Goal: Find specific page/section: Find specific page/section

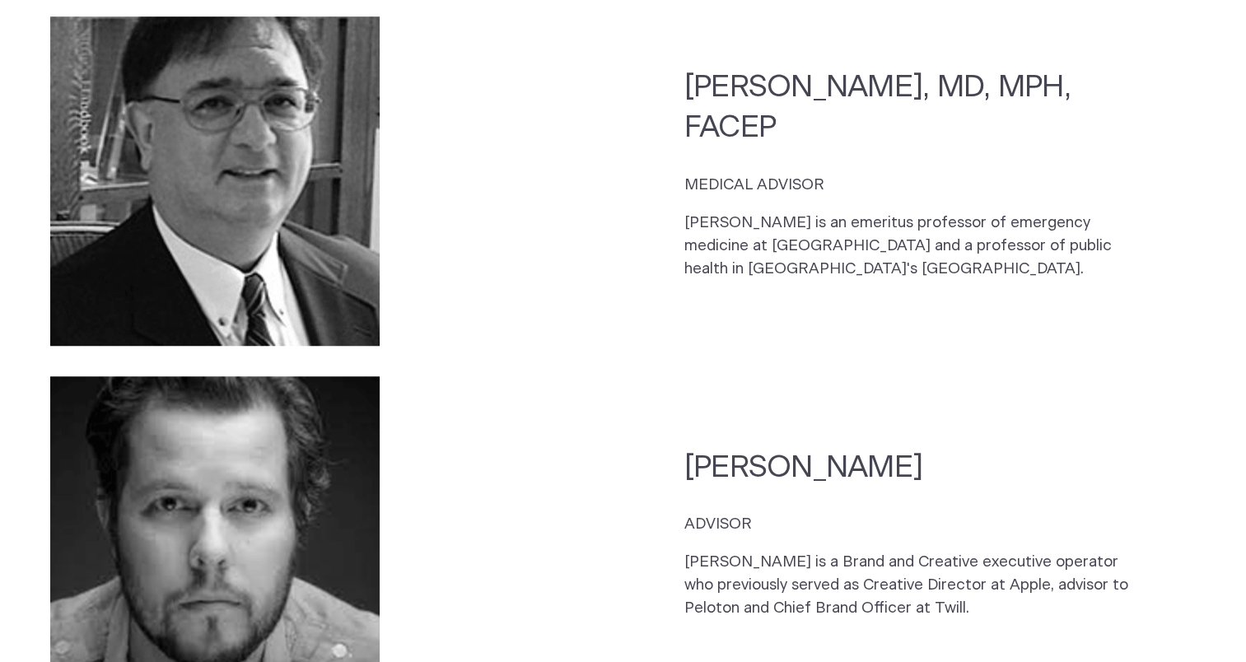
scroll to position [1193, 0]
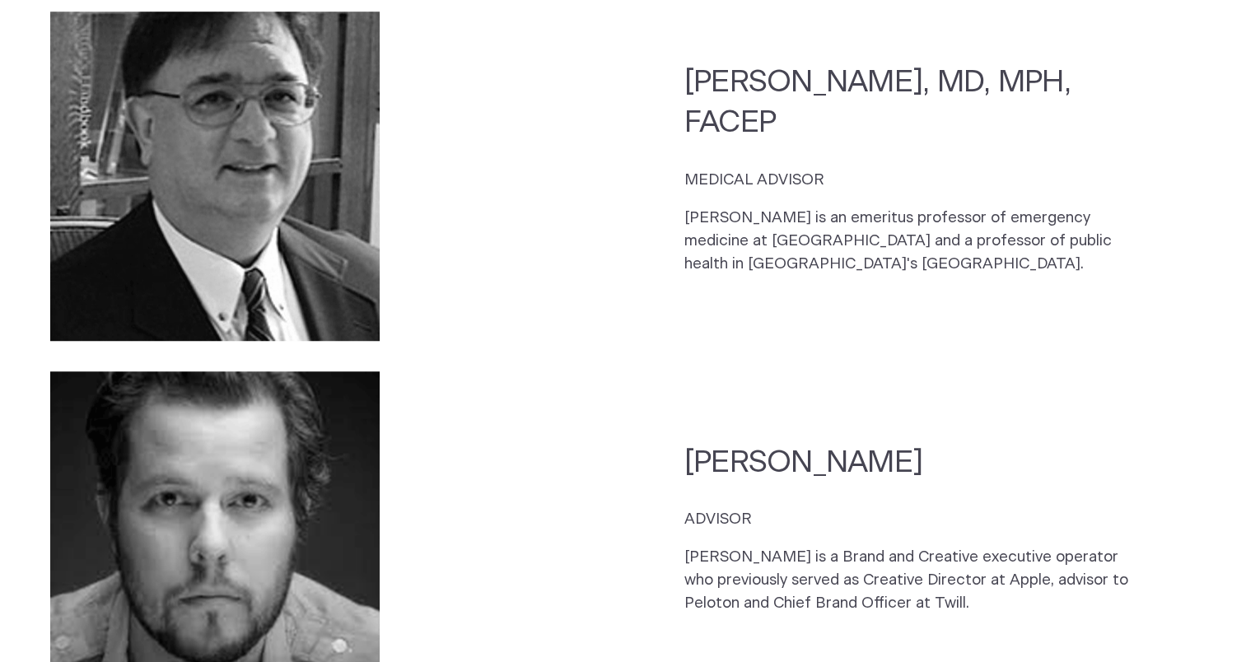
drag, startPoint x: 682, startPoint y: 215, endPoint x: 1002, endPoint y: 259, distance: 323.4
click at [1002, 259] on section "[PERSON_NAME], MD, MPH, FACEP MEDICAL ADVISOR [PERSON_NAME] is an emeritus prof…" at bounding box center [623, 177] width 1246 height 360
copy p "[PERSON_NAME] is an emeritus professor of emergency medicine at [GEOGRAPHIC_DAT…"
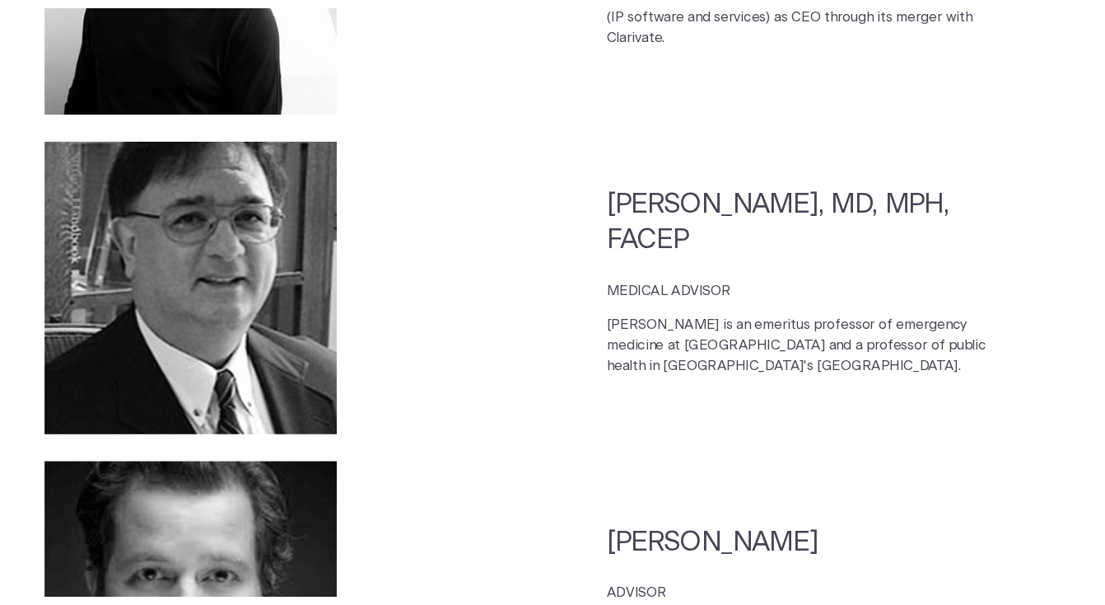
scroll to position [1054, 0]
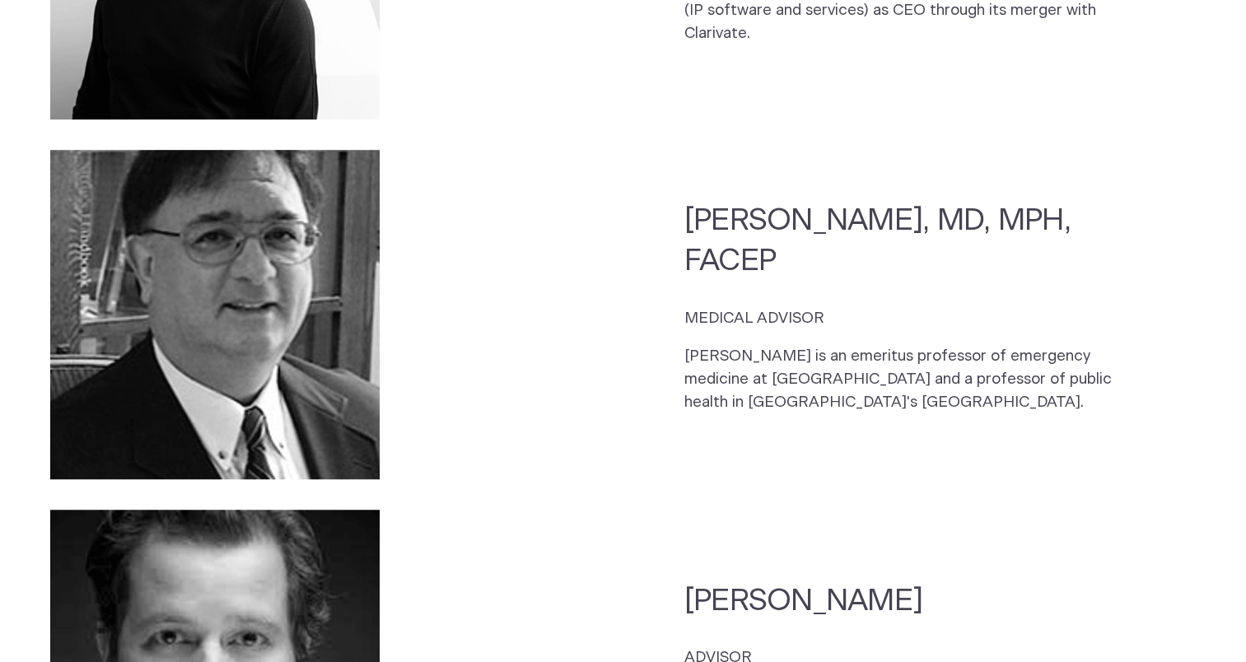
click at [287, 313] on img at bounding box center [214, 314] width 329 height 329
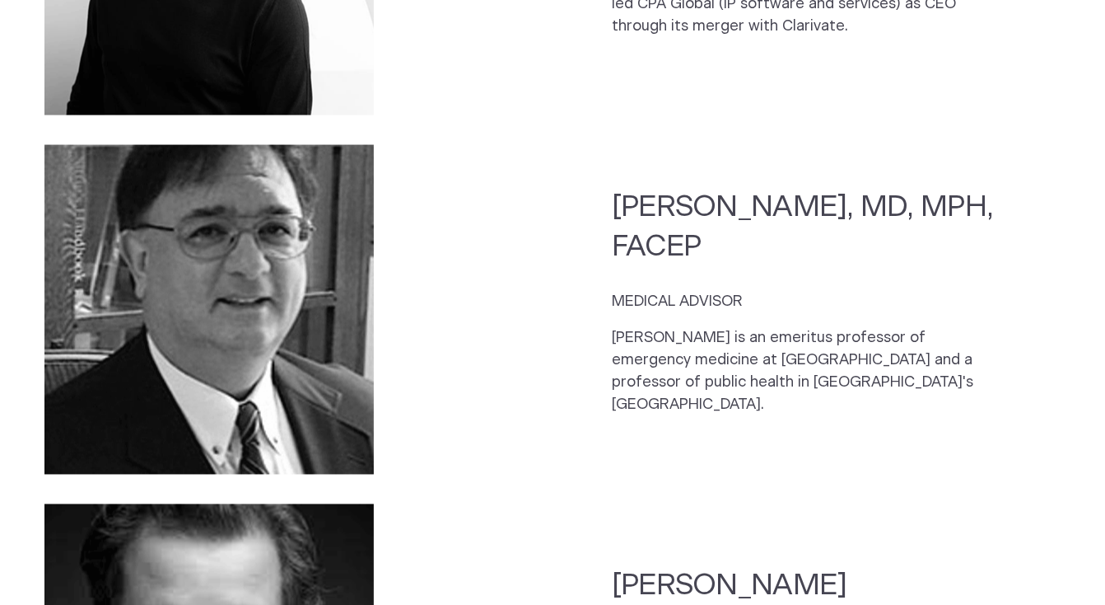
click at [479, 231] on section "[PERSON_NAME], MD, MPH, FACEP MEDICAL ADVISOR [PERSON_NAME] is an emeritus prof…" at bounding box center [552, 309] width 1105 height 359
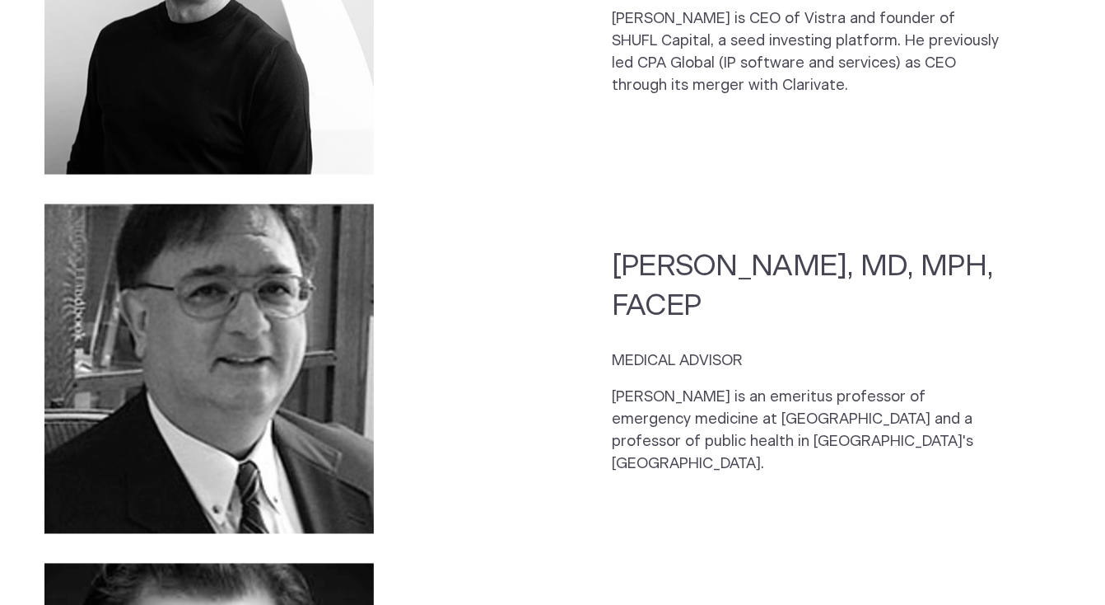
scroll to position [994, 0]
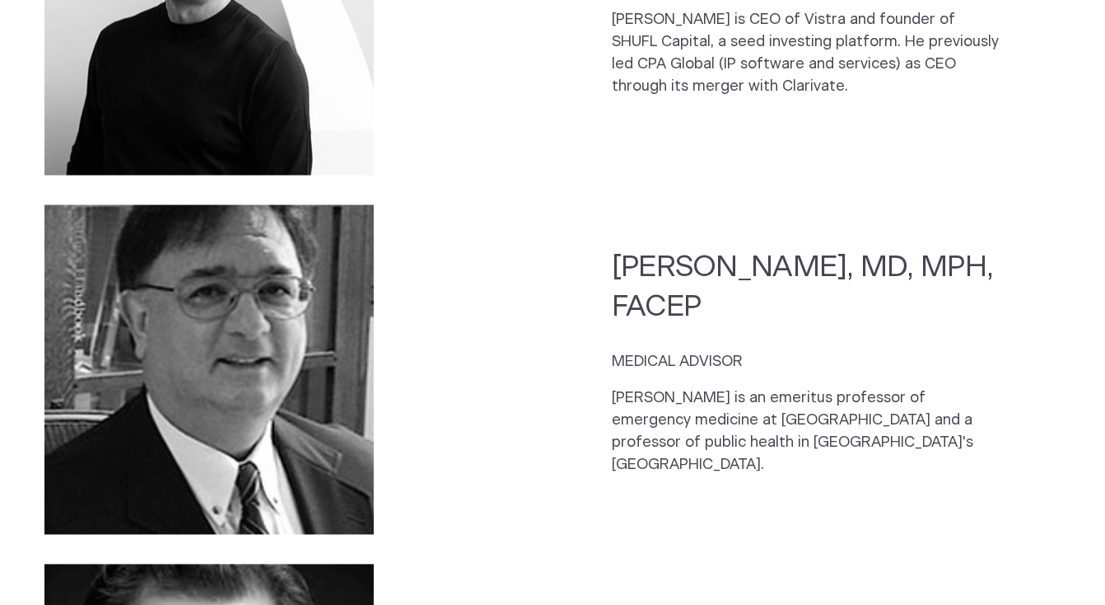
drag, startPoint x: 609, startPoint y: 271, endPoint x: 811, endPoint y: 311, distance: 205.6
click at [811, 311] on section "[PERSON_NAME], MD, MPH, FACEP MEDICAL ADVISOR [PERSON_NAME] is an emeritus prof…" at bounding box center [552, 369] width 1105 height 359
copy h2 "[PERSON_NAME], MD, MPH, FACEP"
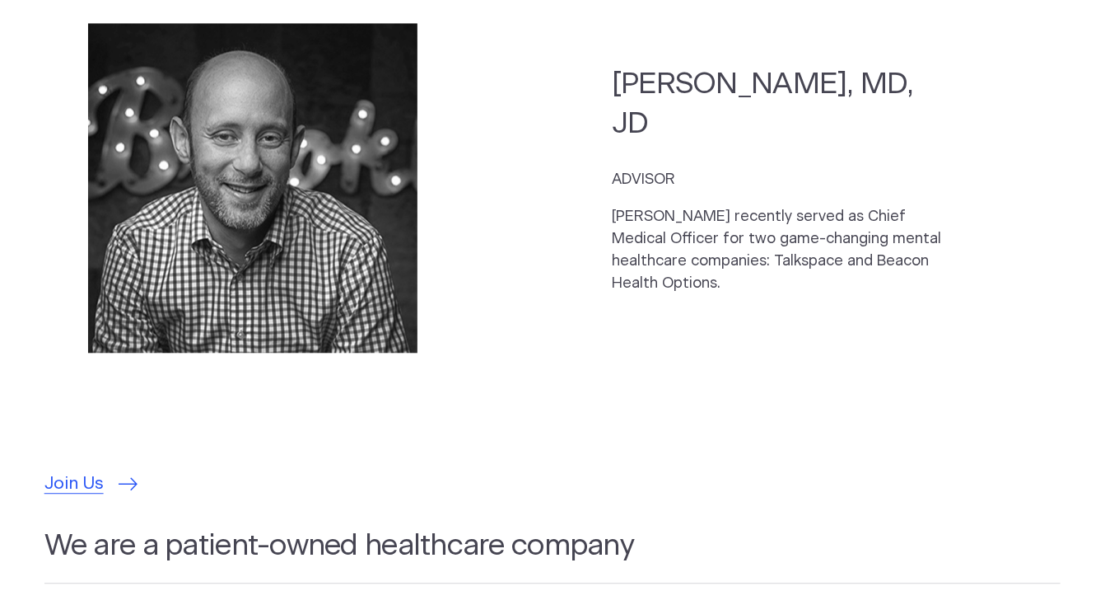
scroll to position [4388, 0]
